Goal: Task Accomplishment & Management: Manage account settings

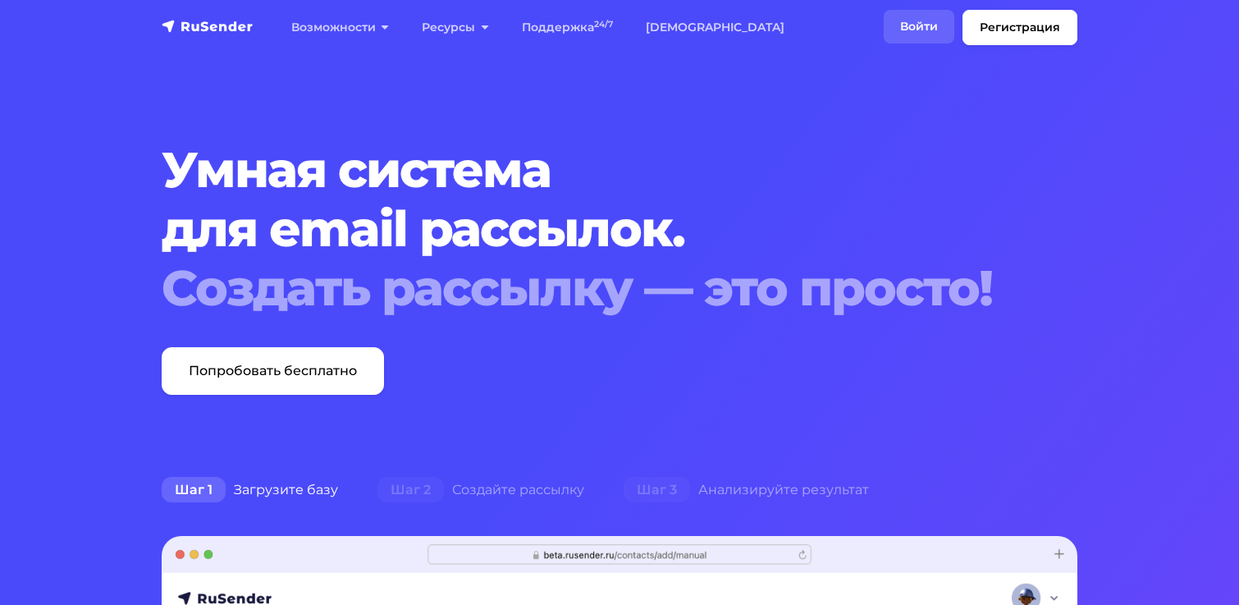
click at [912, 28] on link "Войти" at bounding box center [918, 27] width 71 height 34
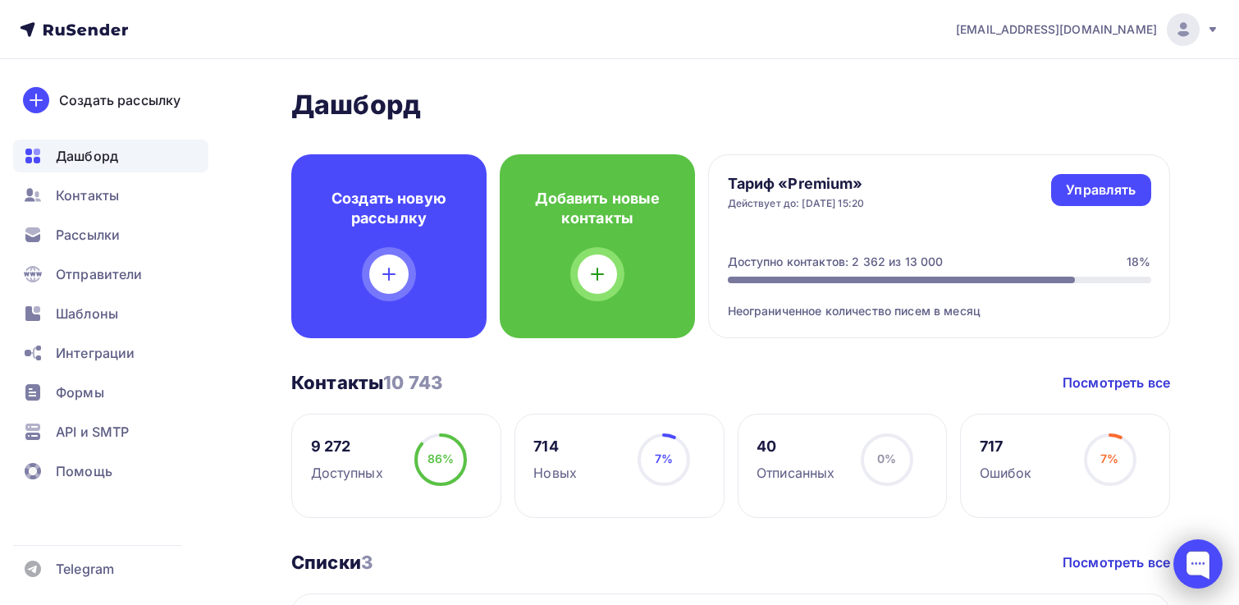
click at [1198, 568] on div at bounding box center [1197, 563] width 49 height 49
